Goal: Transaction & Acquisition: Purchase product/service

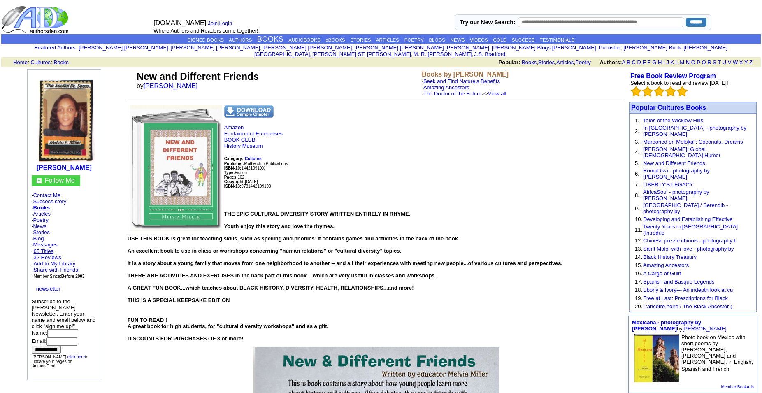
click at [45, 252] on link "65 Titles" at bounding box center [43, 251] width 20 height 6
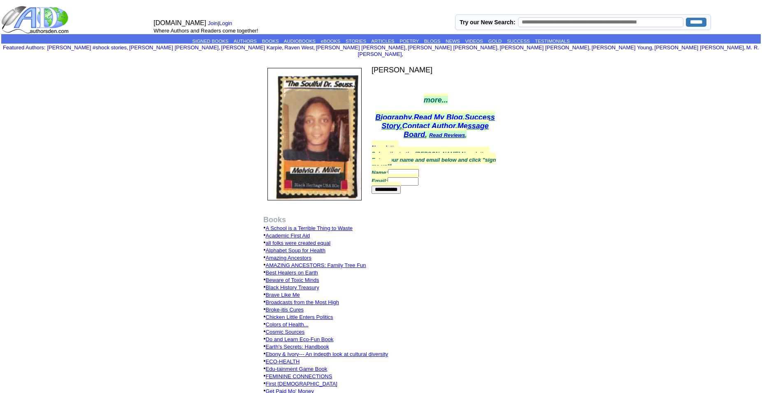
click at [279, 380] on link "First [DEMOGRAPHIC_DATA]" at bounding box center [302, 383] width 72 height 6
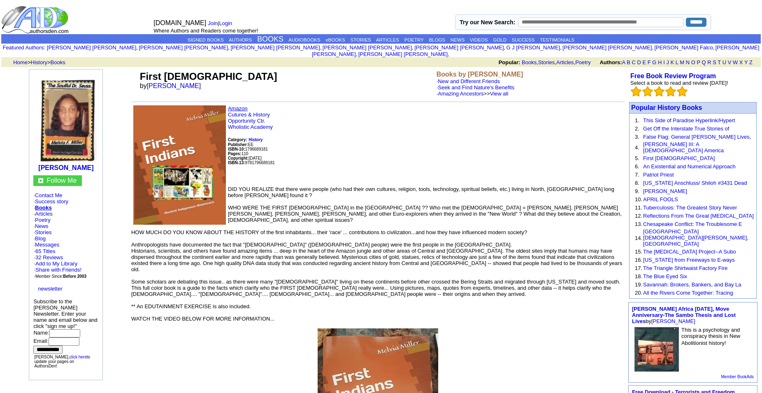
click at [231, 109] on link "Amazon" at bounding box center [238, 108] width 20 height 6
